Goal: Browse casually

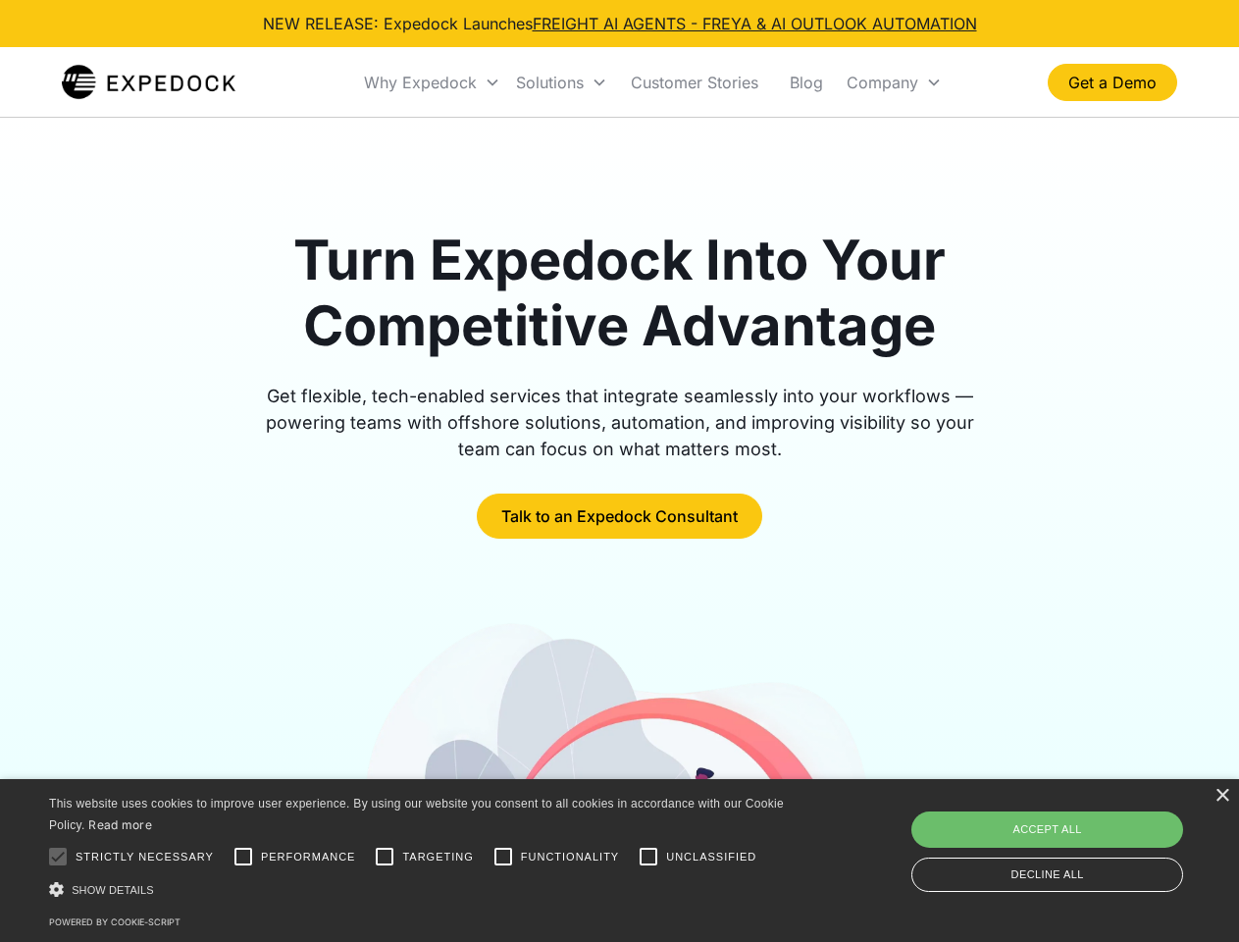
click at [433, 82] on div "Why Expedock" at bounding box center [420, 83] width 113 height 20
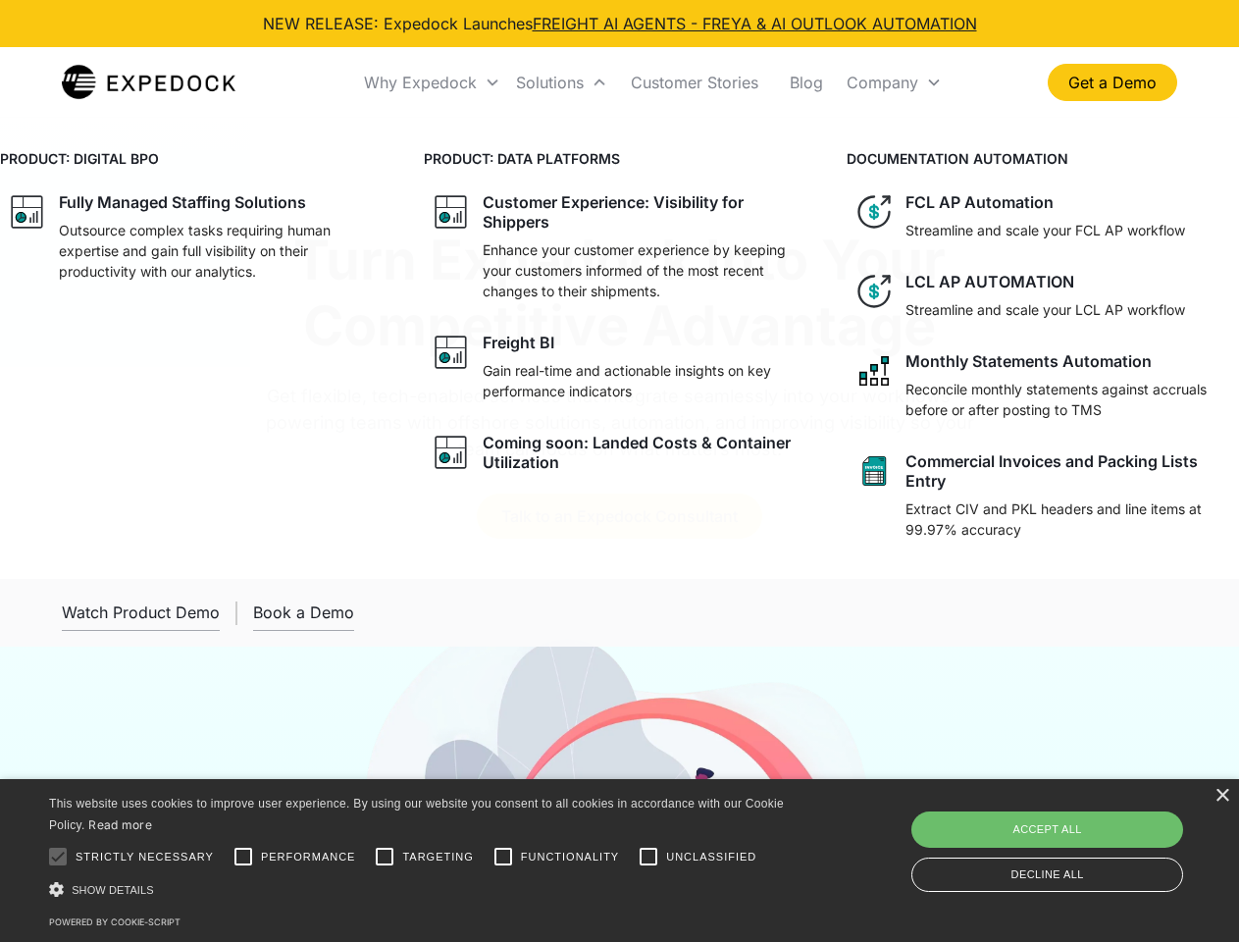
click at [561, 82] on div "Solutions" at bounding box center [550, 83] width 68 height 20
click at [894, 82] on div "Company" at bounding box center [883, 83] width 72 height 20
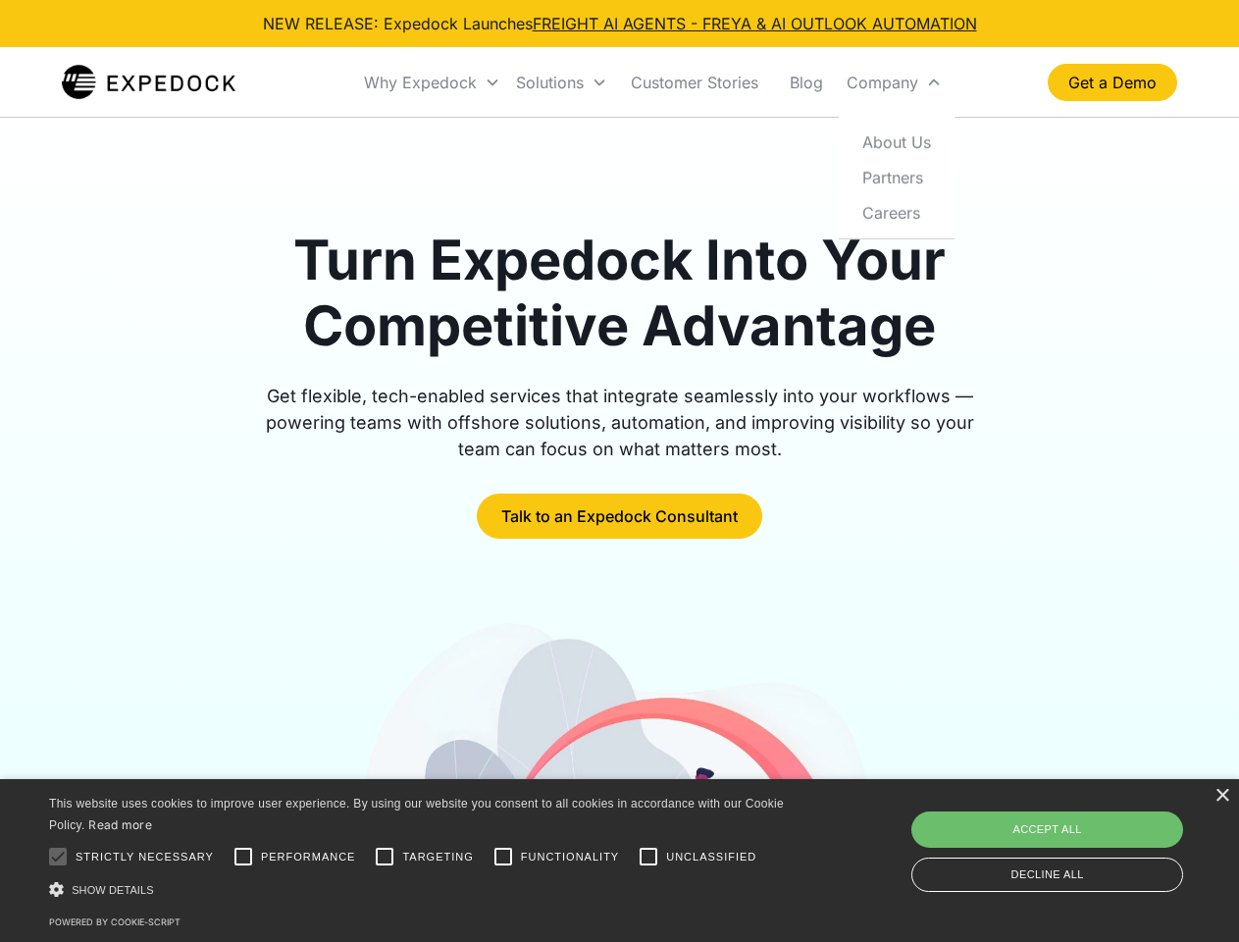
click at [1222, 796] on div "×" at bounding box center [1222, 796] width 15 height 15
click at [58, 857] on div at bounding box center [57, 856] width 39 height 39
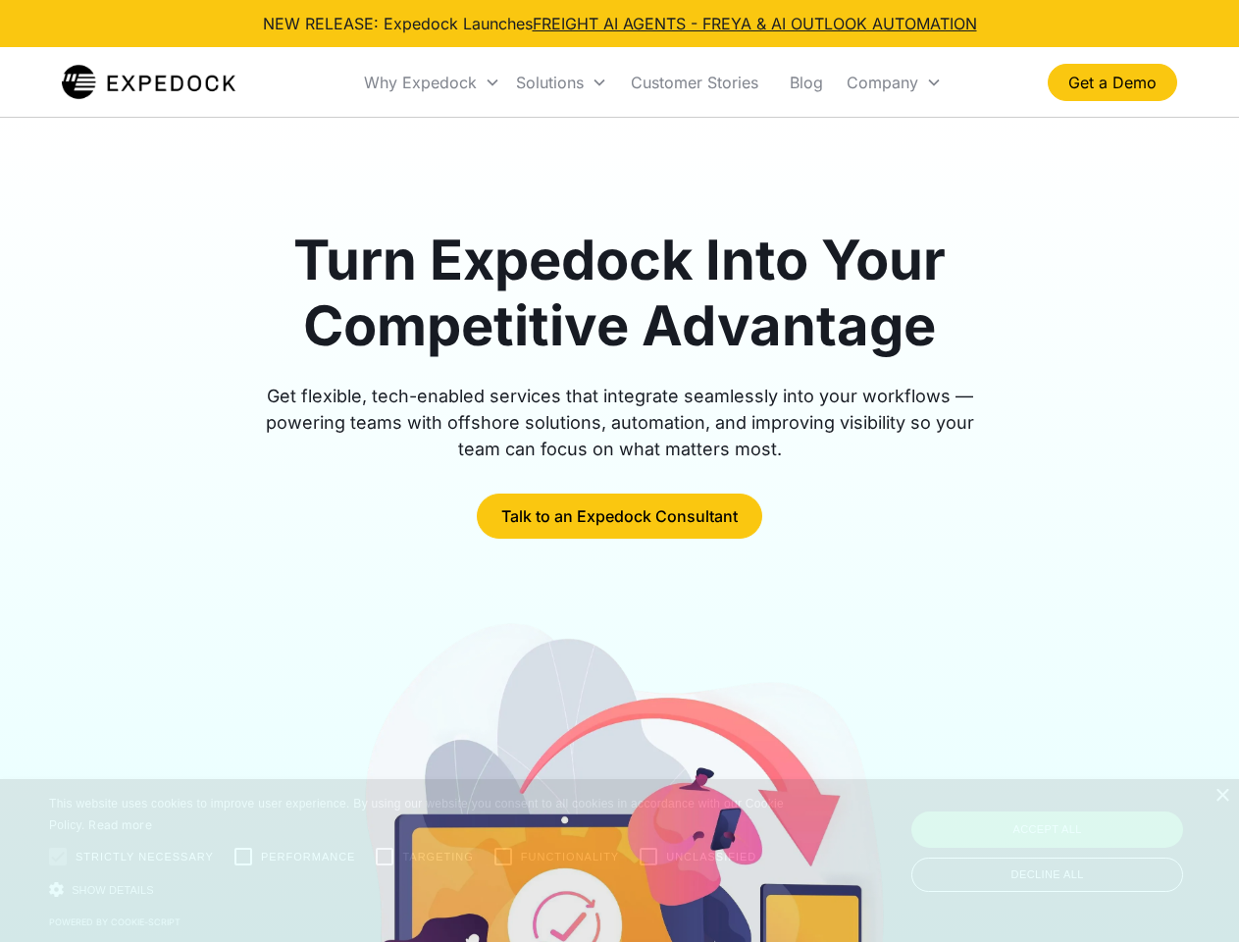
click at [243, 857] on div at bounding box center [620, 882] width 1116 height 531
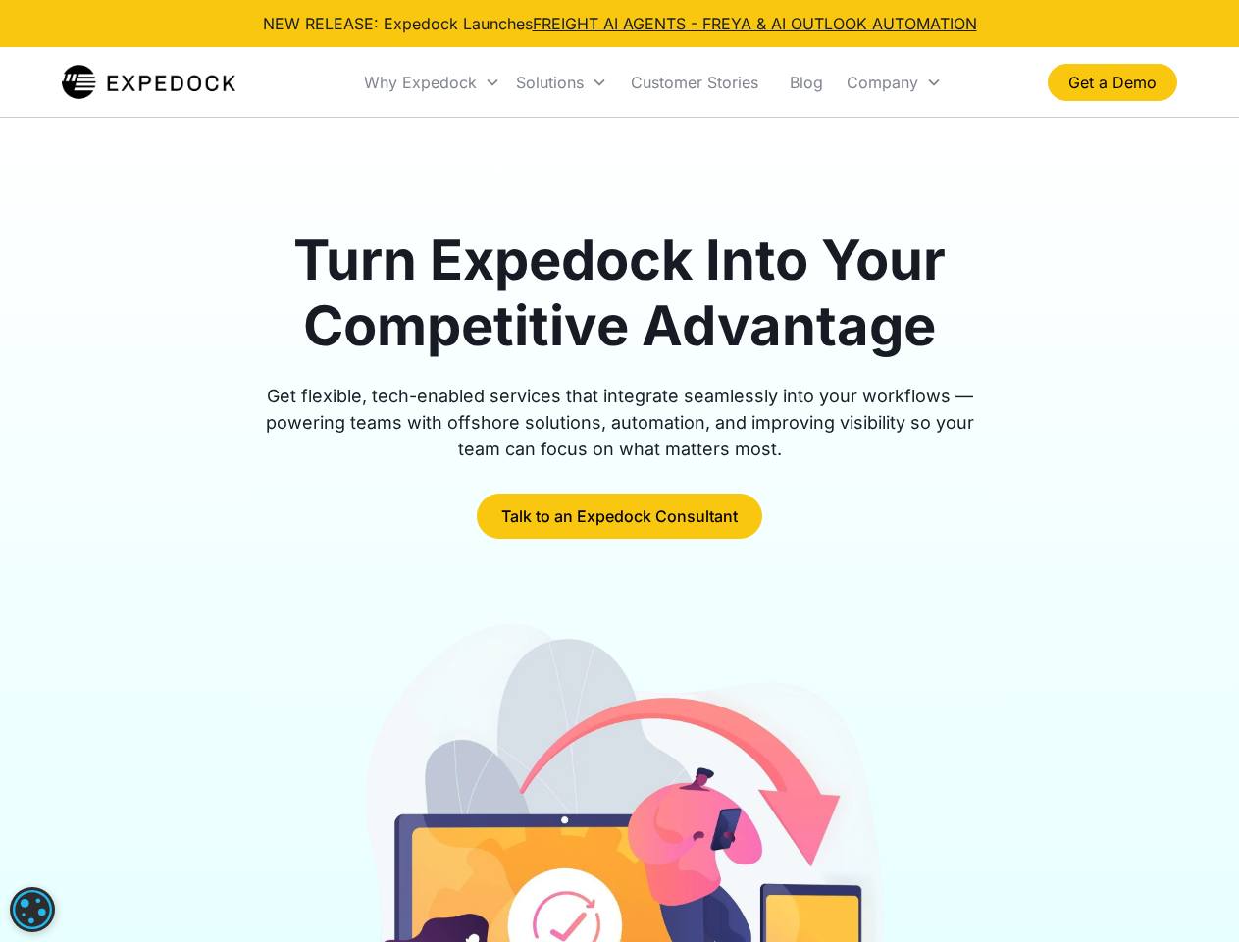
click at [385, 857] on img at bounding box center [619, 882] width 537 height 531
click at [503, 857] on img at bounding box center [619, 882] width 537 height 531
click at [649, 857] on img at bounding box center [619, 882] width 537 height 531
click at [420, 889] on img at bounding box center [619, 882] width 537 height 531
